Goal: Transaction & Acquisition: Register for event/course

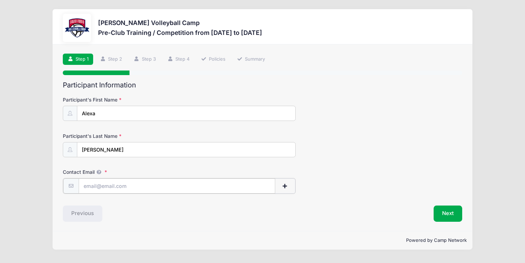
click at [113, 184] on input "Contact Email" at bounding box center [177, 186] width 197 height 15
type input "[EMAIL_ADDRESS][DOMAIN_NAME]"
click at [449, 216] on button "Next" at bounding box center [448, 213] width 29 height 16
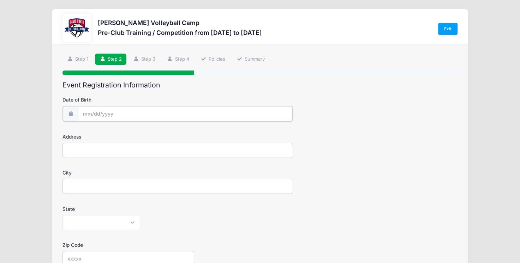
click at [141, 110] on input "Date of Birth" at bounding box center [185, 113] width 215 height 15
click at [88, 131] on icon at bounding box center [88, 132] width 5 height 5
click at [89, 131] on icon at bounding box center [88, 132] width 5 height 5
click at [89, 131] on icon at bounding box center [88, 133] width 2 height 4
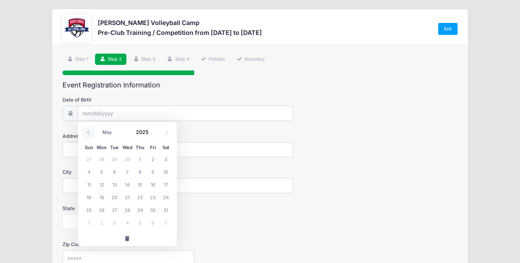
select select "3"
drag, startPoint x: 89, startPoint y: 131, endPoint x: 153, endPoint y: 171, distance: 75.6
click at [153, 171] on span "11" at bounding box center [153, 172] width 13 height 13
type input "04/11/2025"
click at [131, 113] on input "04/11/2025" at bounding box center [185, 113] width 215 height 15
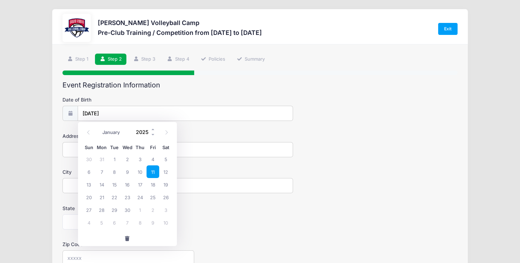
click at [142, 132] on input "2025" at bounding box center [144, 132] width 23 height 11
click at [153, 134] on span at bounding box center [153, 134] width 5 height 5
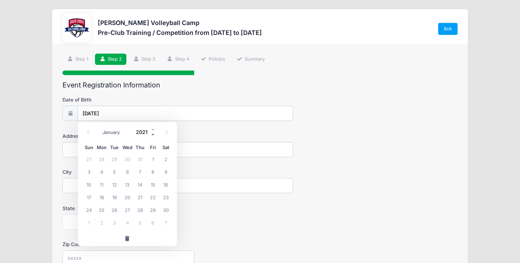
click at [153, 134] on span at bounding box center [153, 134] width 5 height 5
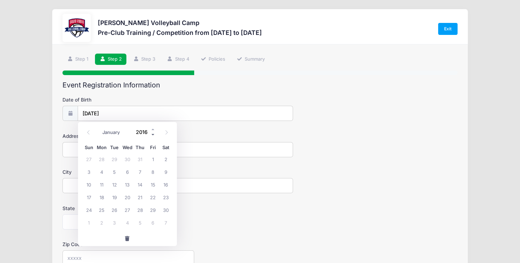
click at [153, 133] on span at bounding box center [153, 134] width 5 height 5
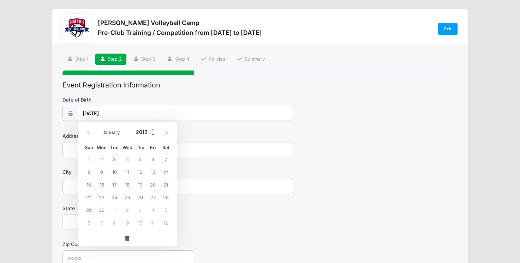
type input "2011"
click at [102, 183] on span "11" at bounding box center [101, 184] width 13 height 13
type input "[DATE]"
click at [129, 151] on input "Address" at bounding box center [177, 149] width 231 height 15
type input "[STREET_ADDRESS][PERSON_NAME]"
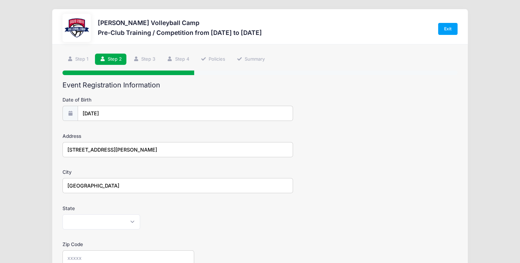
type input "[GEOGRAPHIC_DATA]"
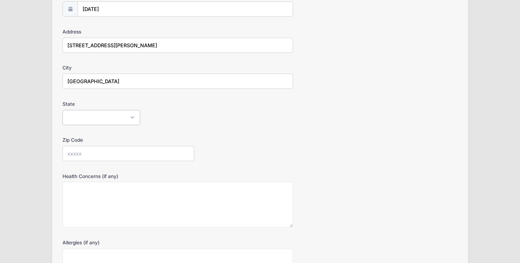
scroll to position [106, 0]
click at [134, 114] on select "Alabama Alaska American Samoa Arizona Arkansas Armed Forces Africa Armed Forces…" at bounding box center [101, 116] width 78 height 15
select select "AZ"
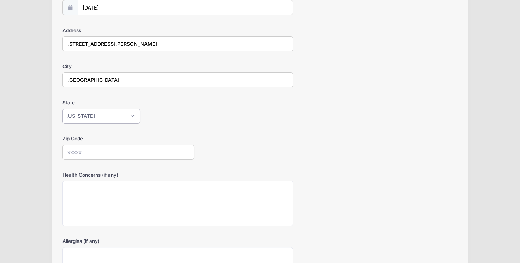
click at [62, 109] on select "Alabama Alaska American Samoa Arizona Arkansas Armed Forces Africa Armed Forces…" at bounding box center [101, 116] width 78 height 15
click at [103, 154] on input "Zip Code" at bounding box center [128, 152] width 132 height 15
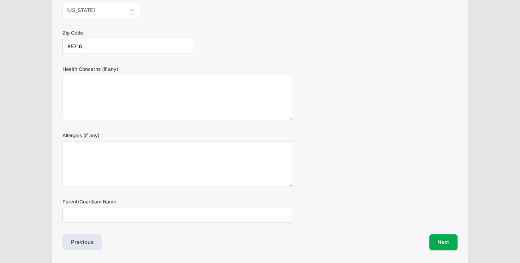
type input "85716"
click at [132, 213] on input "Parent/Guardian: Name" at bounding box center [177, 215] width 231 height 15
type input "[PERSON_NAME]"
click at [313, 183] on div "Allergies (if any)" at bounding box center [259, 159] width 395 height 55
click at [434, 242] on button "Next" at bounding box center [443, 242] width 29 height 16
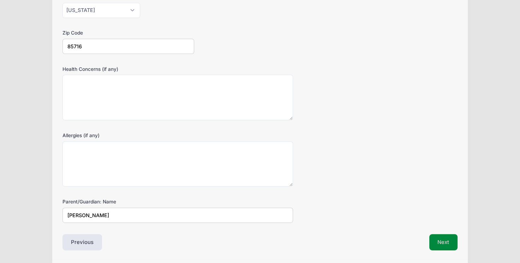
click at [0, 0] on div at bounding box center [0, 0] width 0 height 0
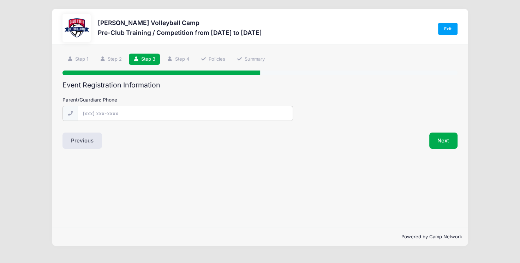
scroll to position [0, 0]
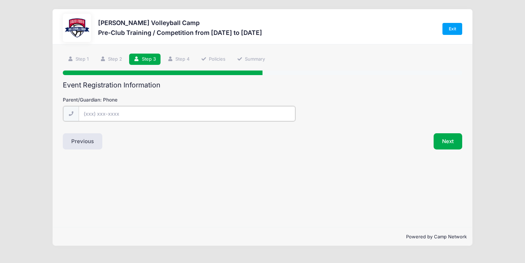
click at [216, 112] on input "Parent/Guardian: Phone" at bounding box center [187, 113] width 217 height 15
type input "[PHONE_NUMBER]"
click at [246, 156] on div "Step 3 /7 Step 1 Step 2 Step 3 Step 4 Policies Summary Participant Information …" at bounding box center [263, 135] width 420 height 183
click at [449, 141] on button "Next" at bounding box center [448, 141] width 29 height 16
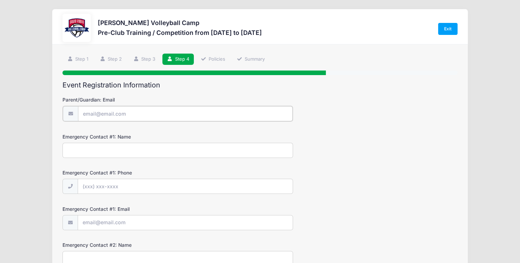
click at [190, 111] on input "Parent/Guardian: Email" at bounding box center [185, 113] width 215 height 15
type input "[EMAIL_ADDRESS][DOMAIN_NAME]"
click at [147, 149] on input "Emergency Contact #1: Name" at bounding box center [177, 149] width 231 height 15
type input "[PERSON_NAME]"
click at [103, 184] on input "Emergency Contact #1: Phone" at bounding box center [185, 186] width 215 height 15
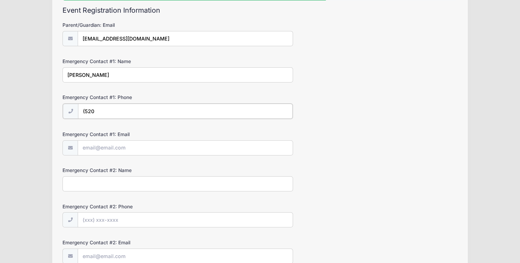
scroll to position [68, 0]
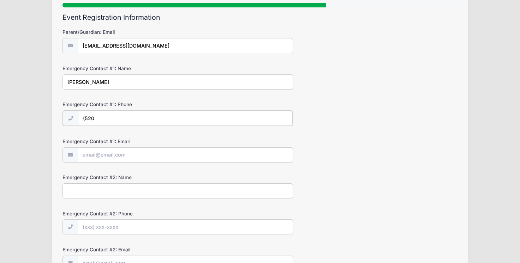
click at [135, 115] on input "(520" at bounding box center [185, 118] width 215 height 15
type input "[PHONE_NUMBER]"
click at [133, 156] on input "Emergency Contact #1: Email" at bounding box center [185, 154] width 215 height 15
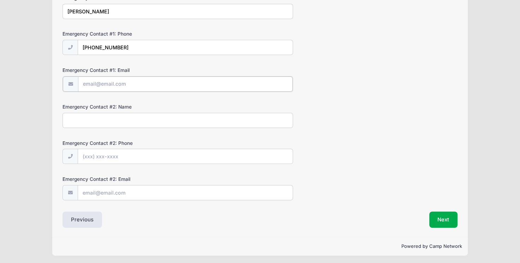
scroll to position [0, 0]
click at [444, 219] on button "Next" at bounding box center [443, 219] width 29 height 16
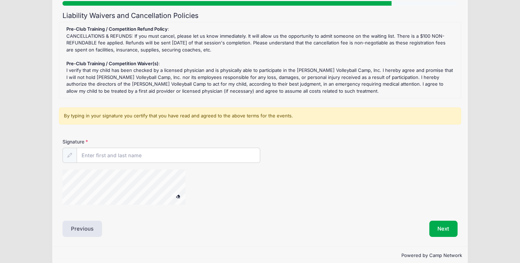
scroll to position [71, 0]
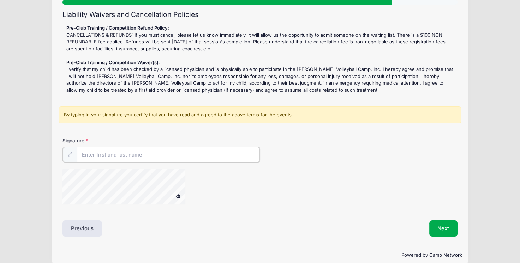
click at [219, 153] on input "Signature" at bounding box center [168, 154] width 183 height 15
type input "[PERSON_NAME]"
click at [255, 196] on div at bounding box center [193, 187] width 263 height 37
click at [203, 157] on input "[PERSON_NAME]" at bounding box center [168, 154] width 183 height 15
click at [172, 192] on button at bounding box center [178, 196] width 12 height 9
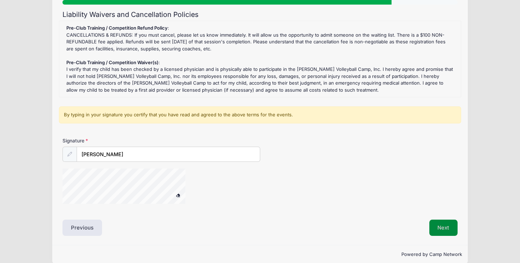
click at [431, 226] on button "Next" at bounding box center [443, 228] width 29 height 16
click at [440, 228] on button "Next" at bounding box center [443, 228] width 29 height 16
click at [0, 0] on div at bounding box center [0, 0] width 0 height 0
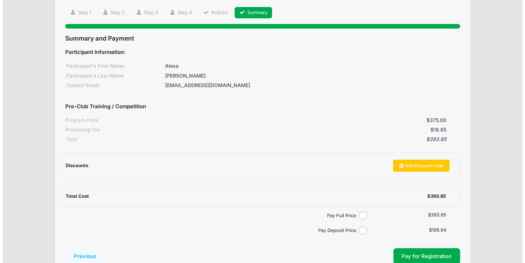
scroll to position [98, 0]
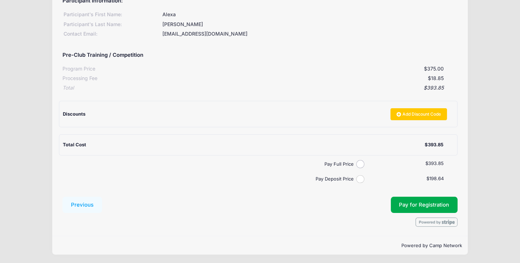
click at [360, 179] on input "Pay Deposit Price" at bounding box center [360, 179] width 8 height 8
radio input "true"
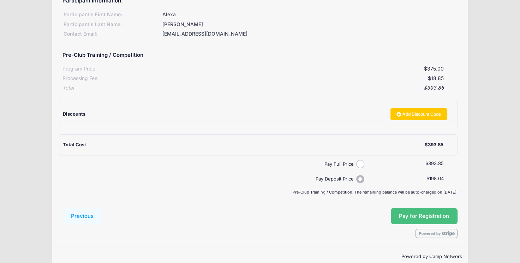
click at [423, 214] on span "Pay for Registration" at bounding box center [424, 216] width 50 height 6
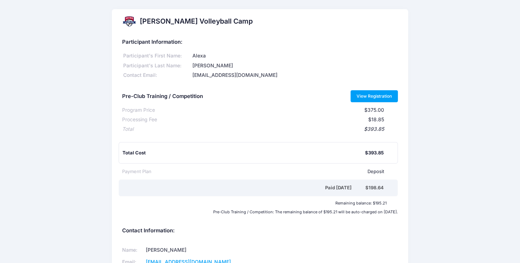
click at [361, 94] on link "View Registration" at bounding box center [375, 96] width 48 height 12
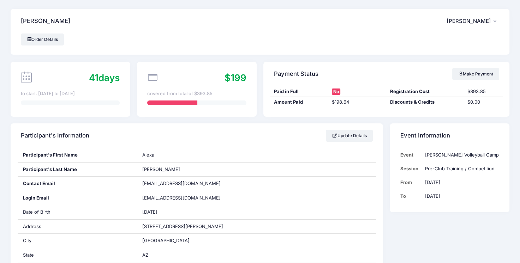
click at [473, 20] on span "[PERSON_NAME]" at bounding box center [469, 21] width 44 height 6
click at [432, 43] on link "My Account" at bounding box center [456, 40] width 82 height 13
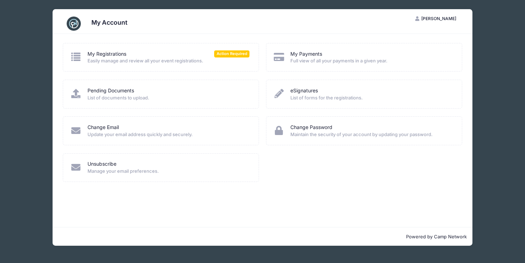
click at [306, 22] on div "My Account" at bounding box center [263, 24] width 400 height 20
